Goal: Entertainment & Leisure: Consume media (video, audio)

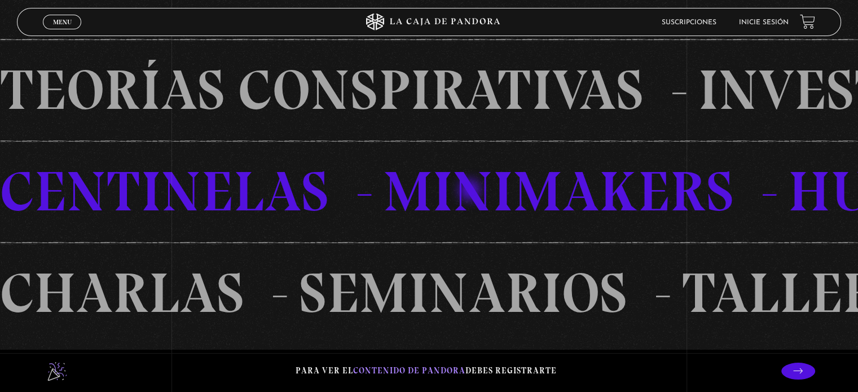
scroll to position [790, 0]
click at [786, 15] on li "Inicie sesión" at bounding box center [764, 22] width 50 height 17
click at [779, 19] on link "Inicie sesión" at bounding box center [764, 22] width 50 height 7
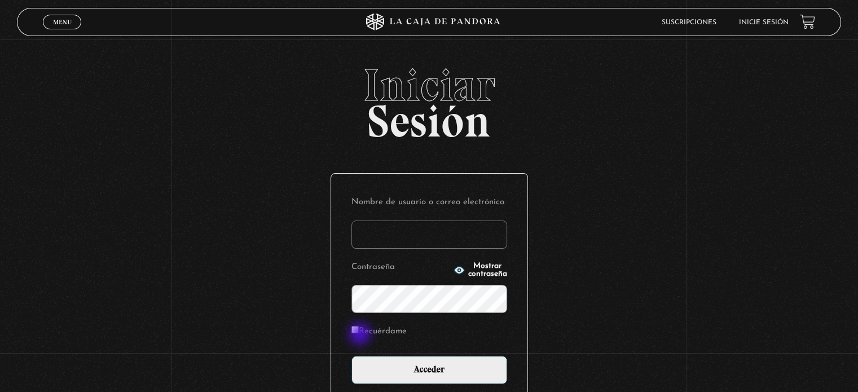
type input "adrilesa39@gmail.com"
click at [359, 333] on input "Recuérdame" at bounding box center [355, 329] width 7 height 7
checkbox input "true"
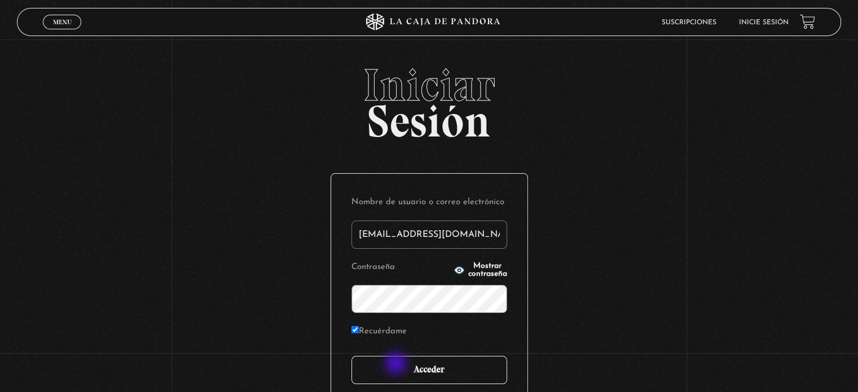
click at [397, 365] on input "Acceder" at bounding box center [430, 370] width 156 height 28
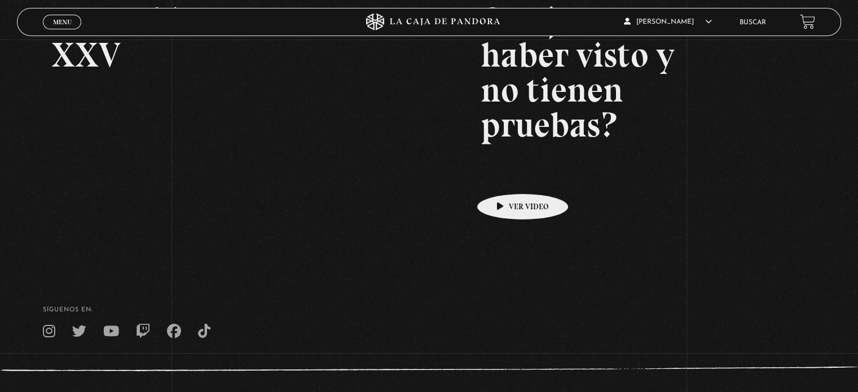
scroll to position [226, 0]
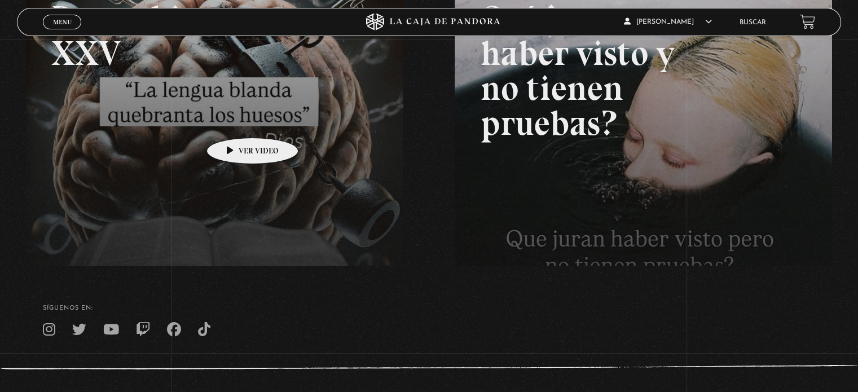
click at [235, 121] on link at bounding box center [455, 148] width 858 height 392
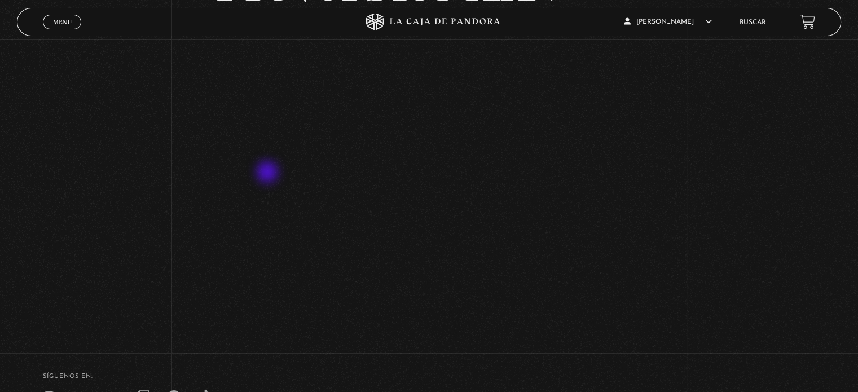
scroll to position [169, 0]
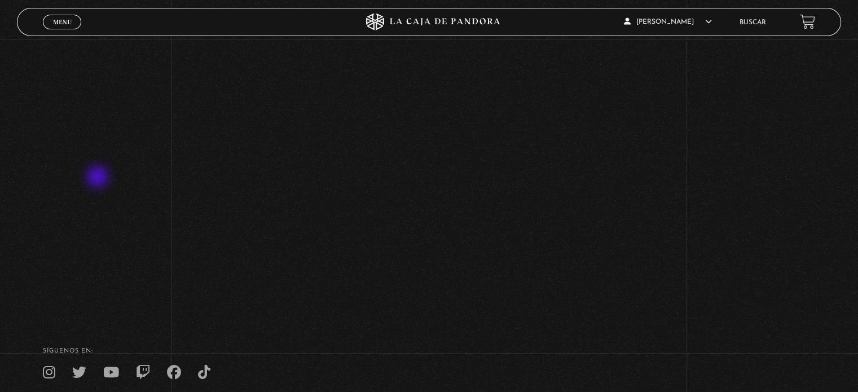
click at [95, 178] on div "Volver Octubre 2 Proverbios XXV" at bounding box center [429, 89] width 858 height 439
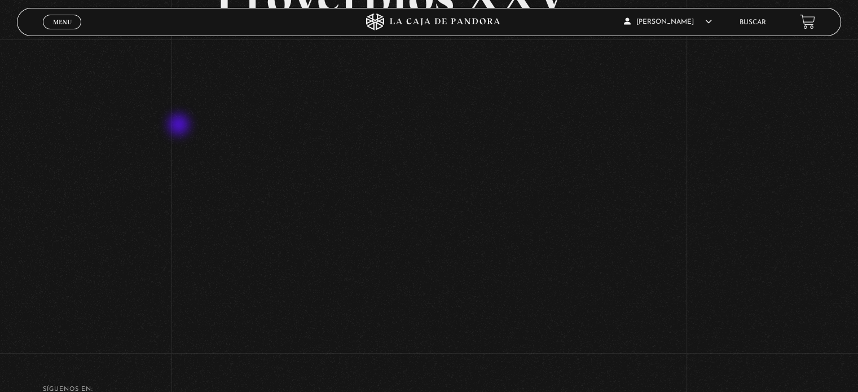
scroll to position [113, 0]
